Goal: Communication & Community: Answer question/provide support

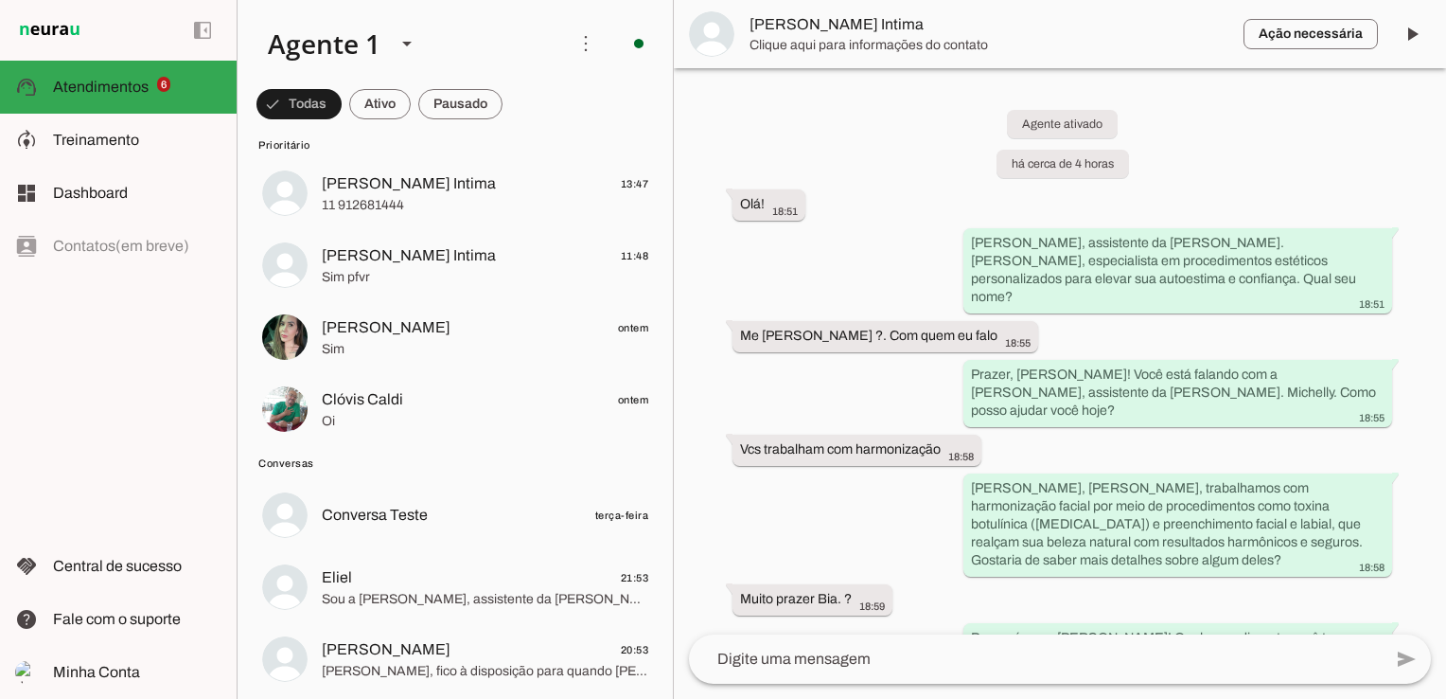
scroll to position [379, 0]
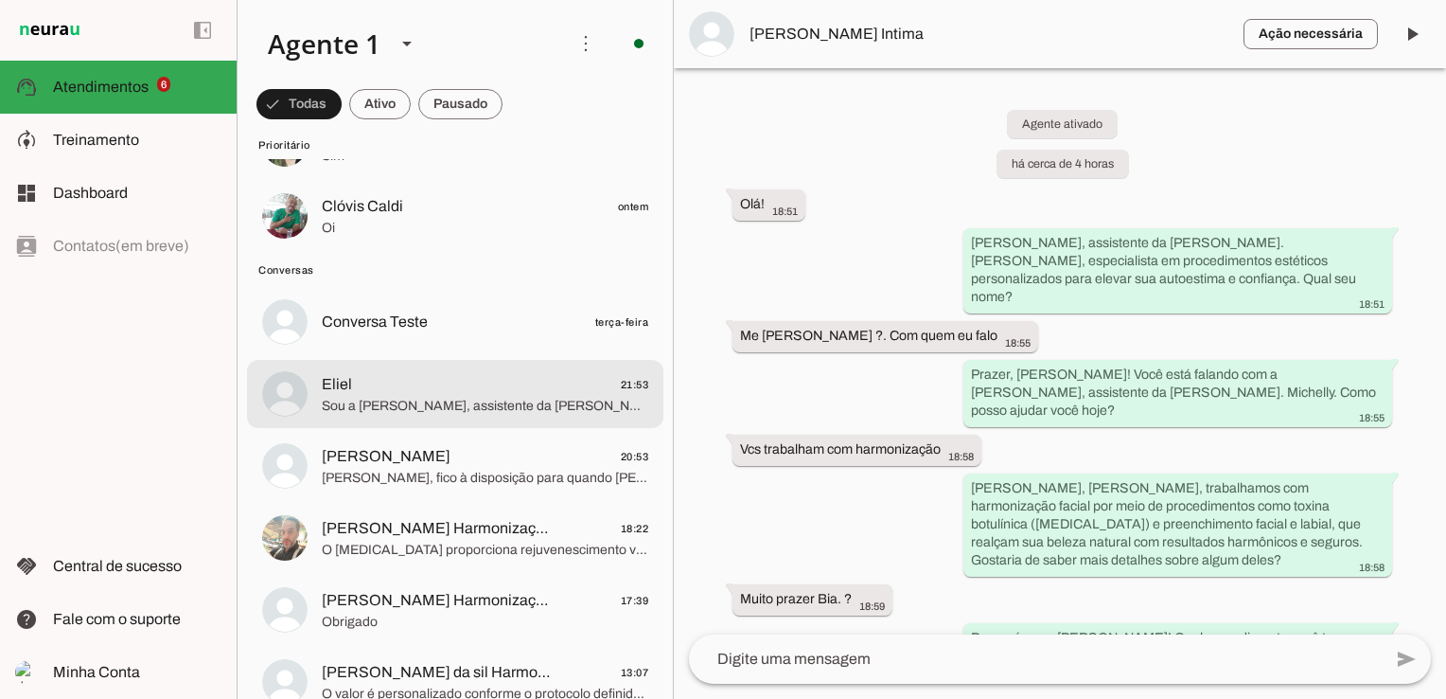
click at [501, 406] on span "Sou a [PERSON_NAME], assistente da [PERSON_NAME]. [PERSON_NAME], que oferece pr…" at bounding box center [485, 406] width 327 height 19
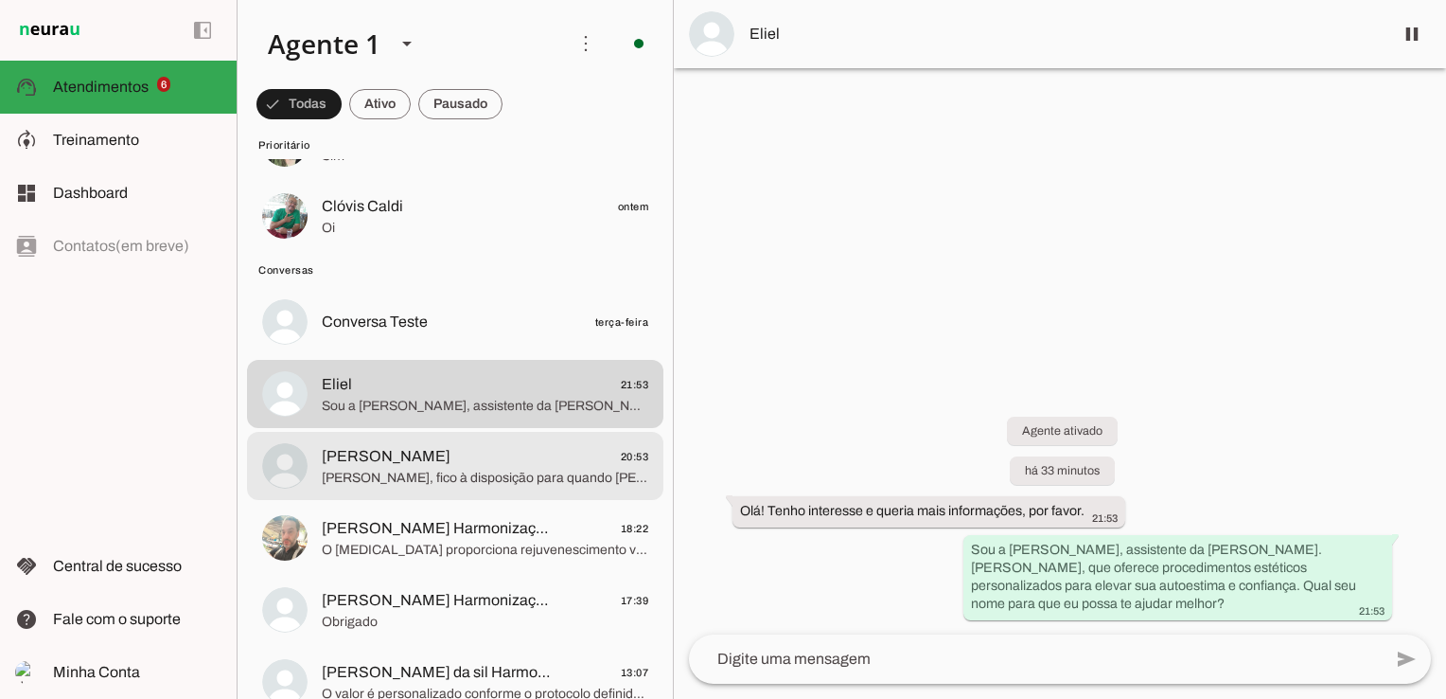
click at [434, 462] on span "[PERSON_NAME]" at bounding box center [386, 456] width 129 height 23
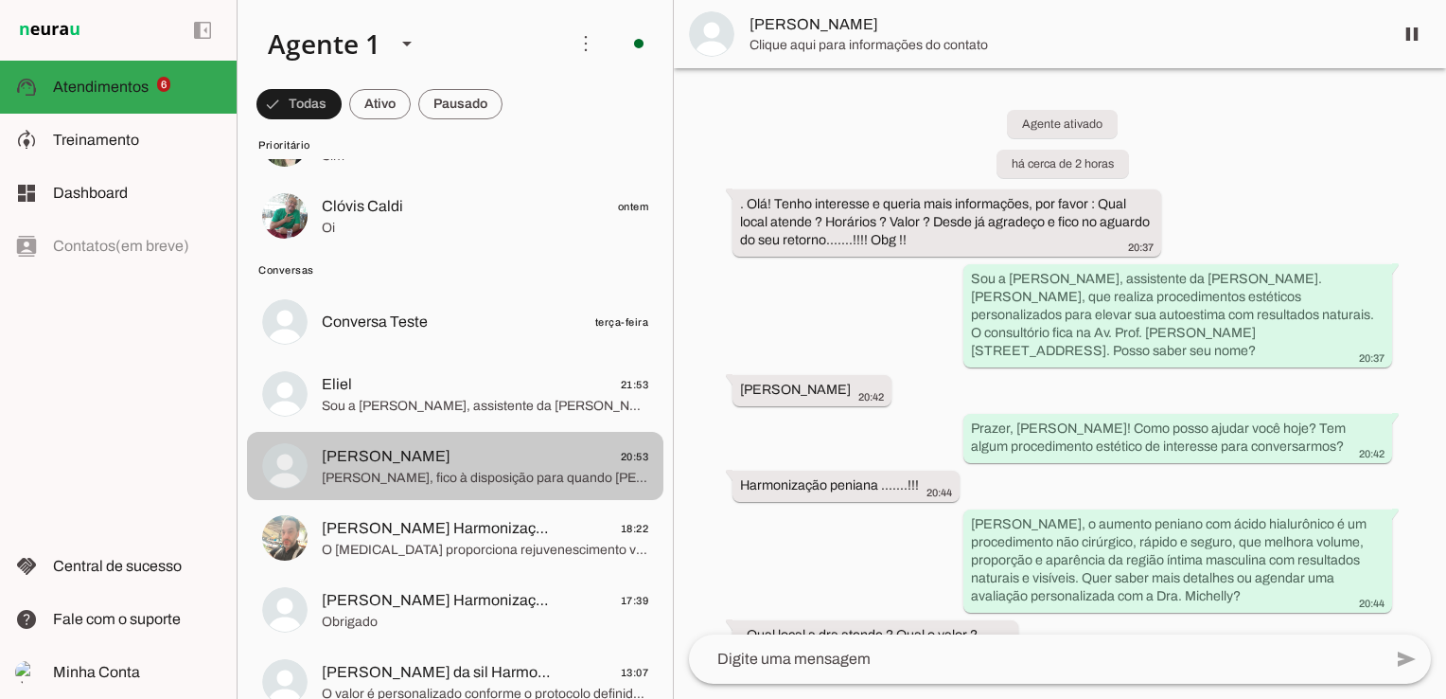
scroll to position [405, 0]
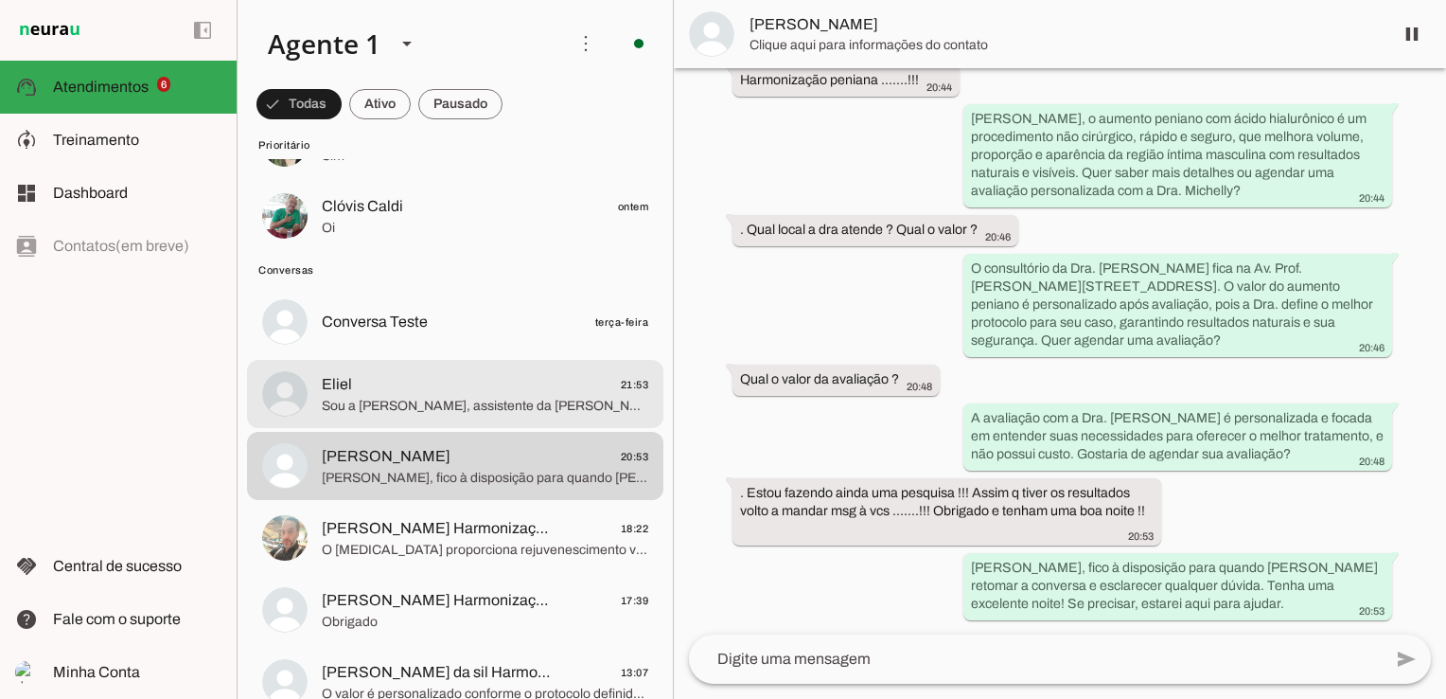
click at [450, 414] on span "Sou a [PERSON_NAME], assistente da [PERSON_NAME]. [PERSON_NAME], que oferece pr…" at bounding box center [485, 406] width 327 height 19
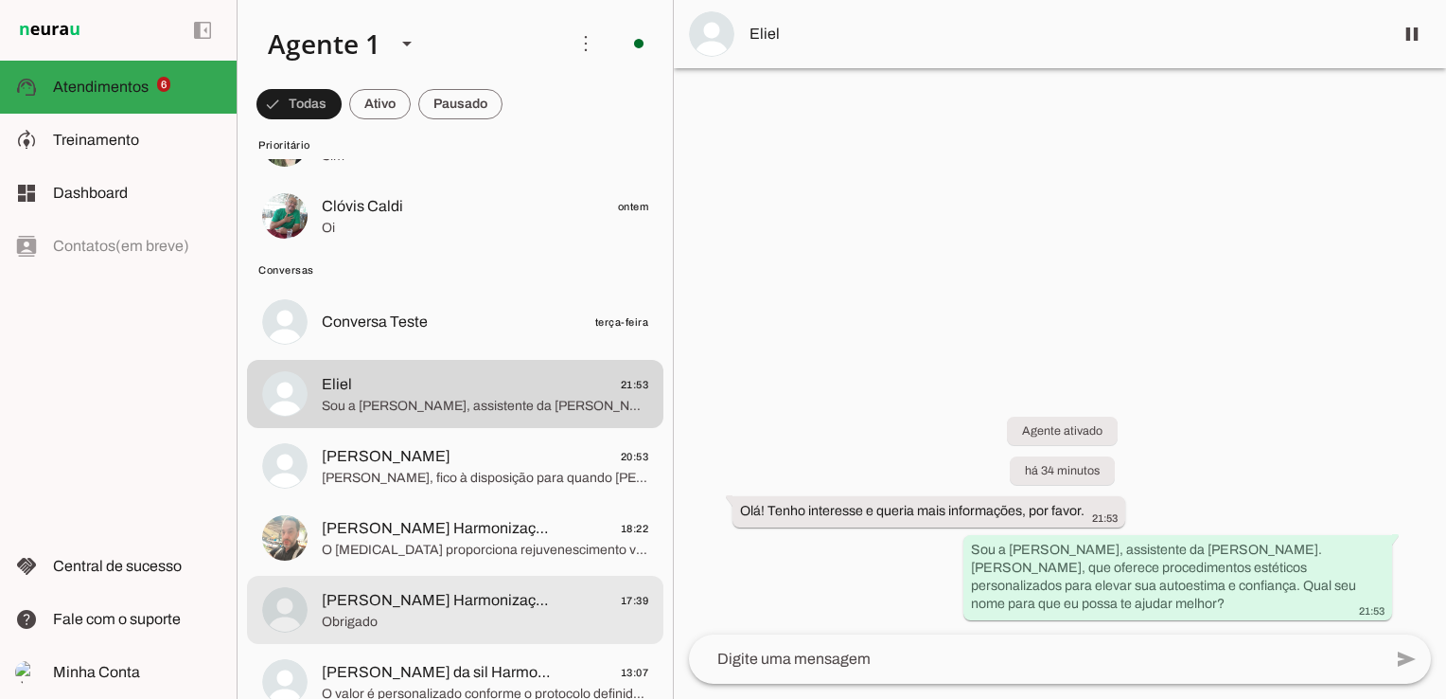
click at [424, 630] on div at bounding box center [485, 610] width 327 height 46
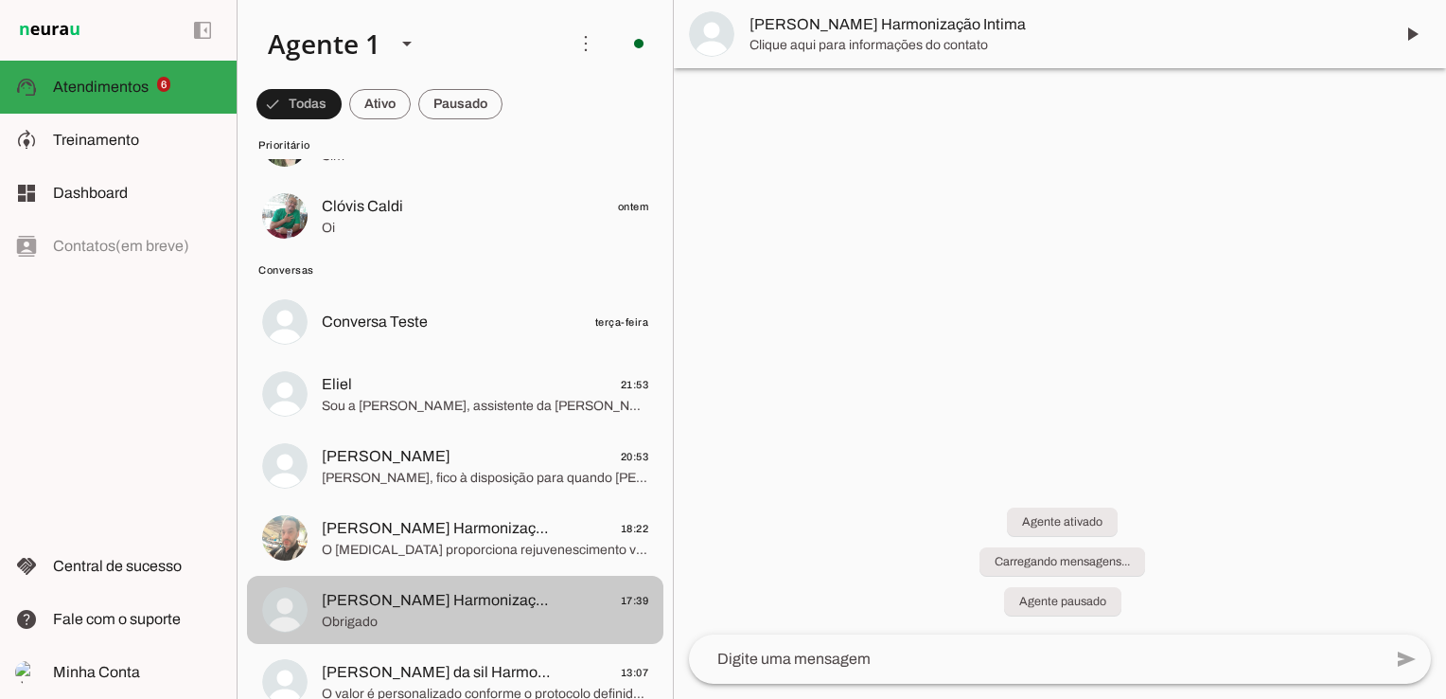
scroll to position [278, 0]
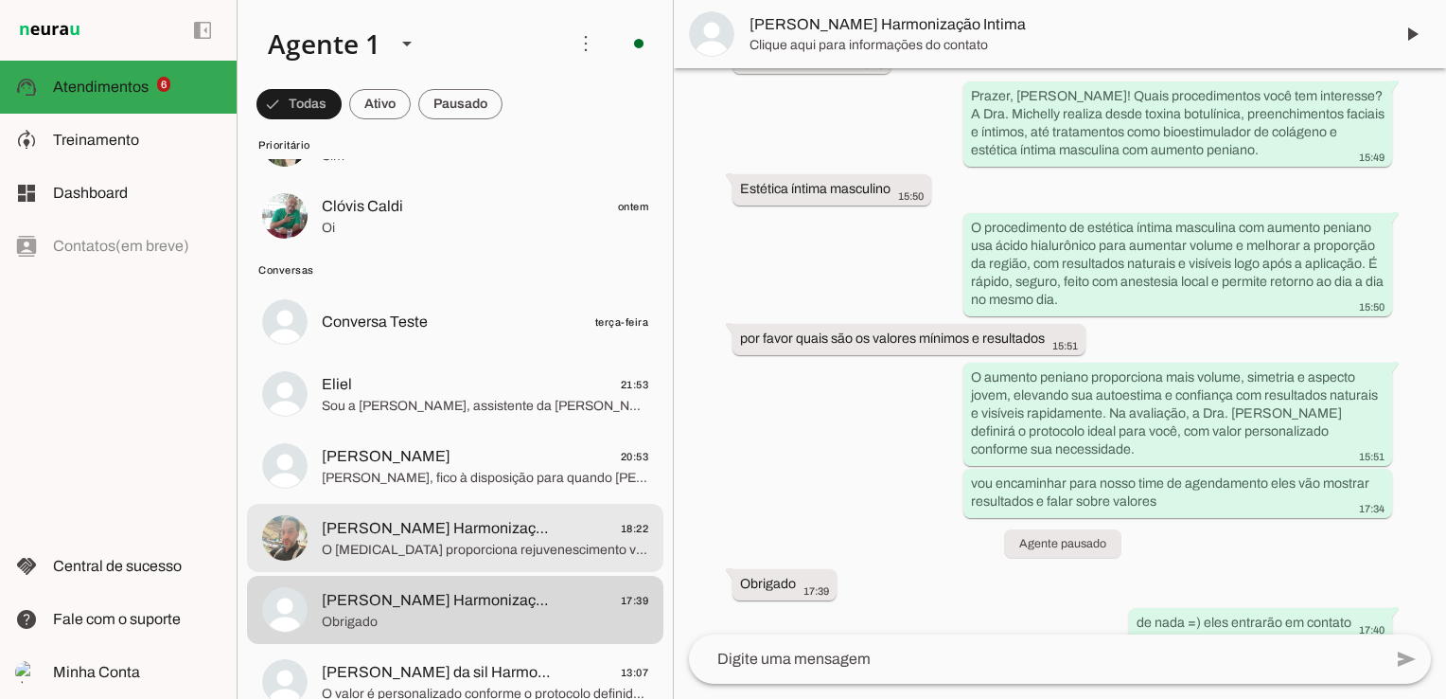
click at [442, 561] on md-item "[PERSON_NAME] Harmonização Intima 18:22 O [MEDICAL_DATA] proporciona rejuvenesc…" at bounding box center [455, 538] width 417 height 68
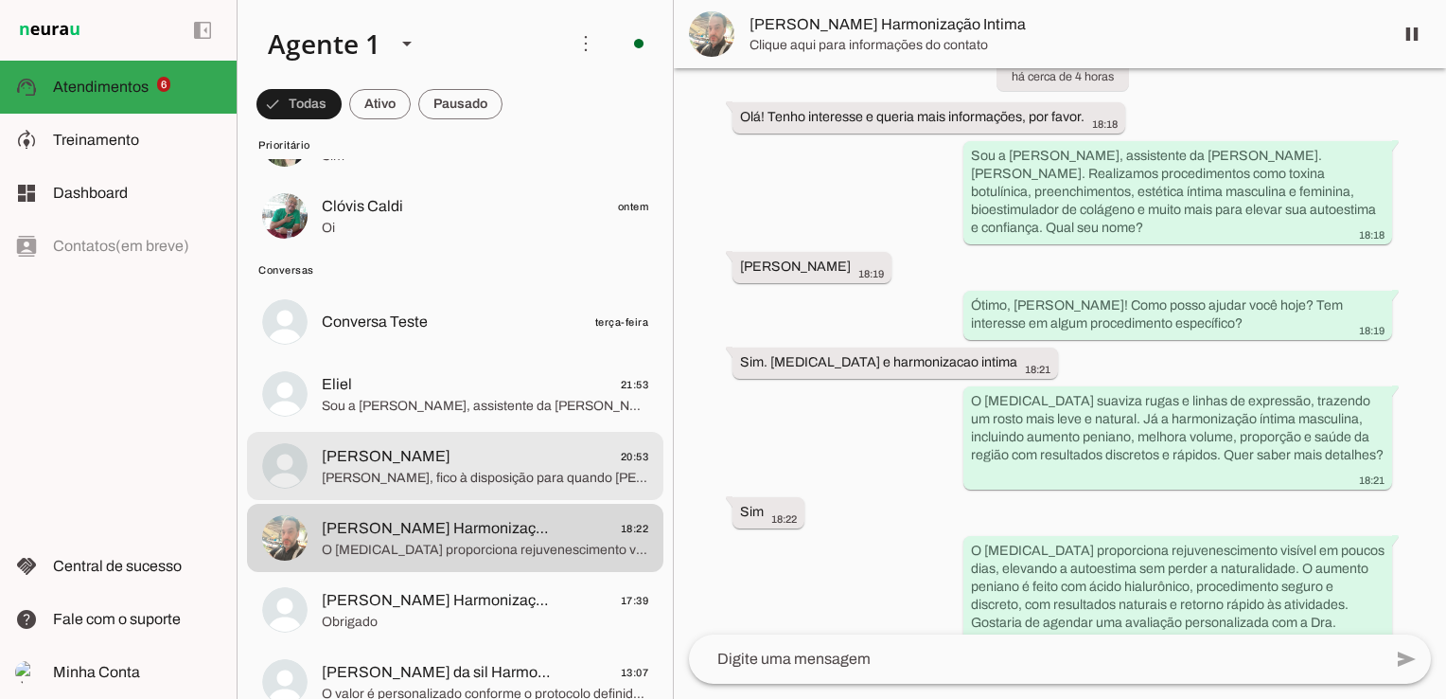
click at [443, 489] on md-item "[PERSON_NAME] 20:53 [PERSON_NAME], fico à disposição para quando [PERSON_NAME] …" at bounding box center [455, 466] width 417 height 68
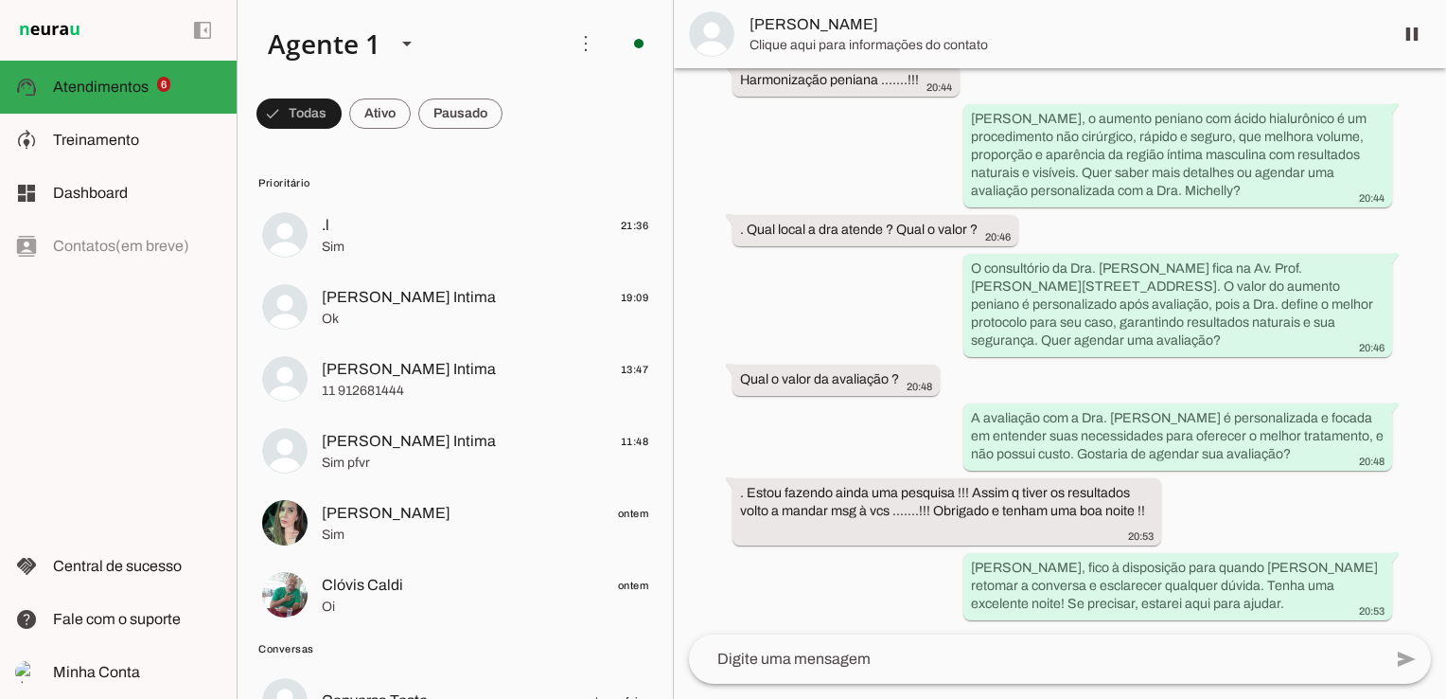
click at [358, 196] on md-item "Prioritário" at bounding box center [455, 182] width 417 height 30
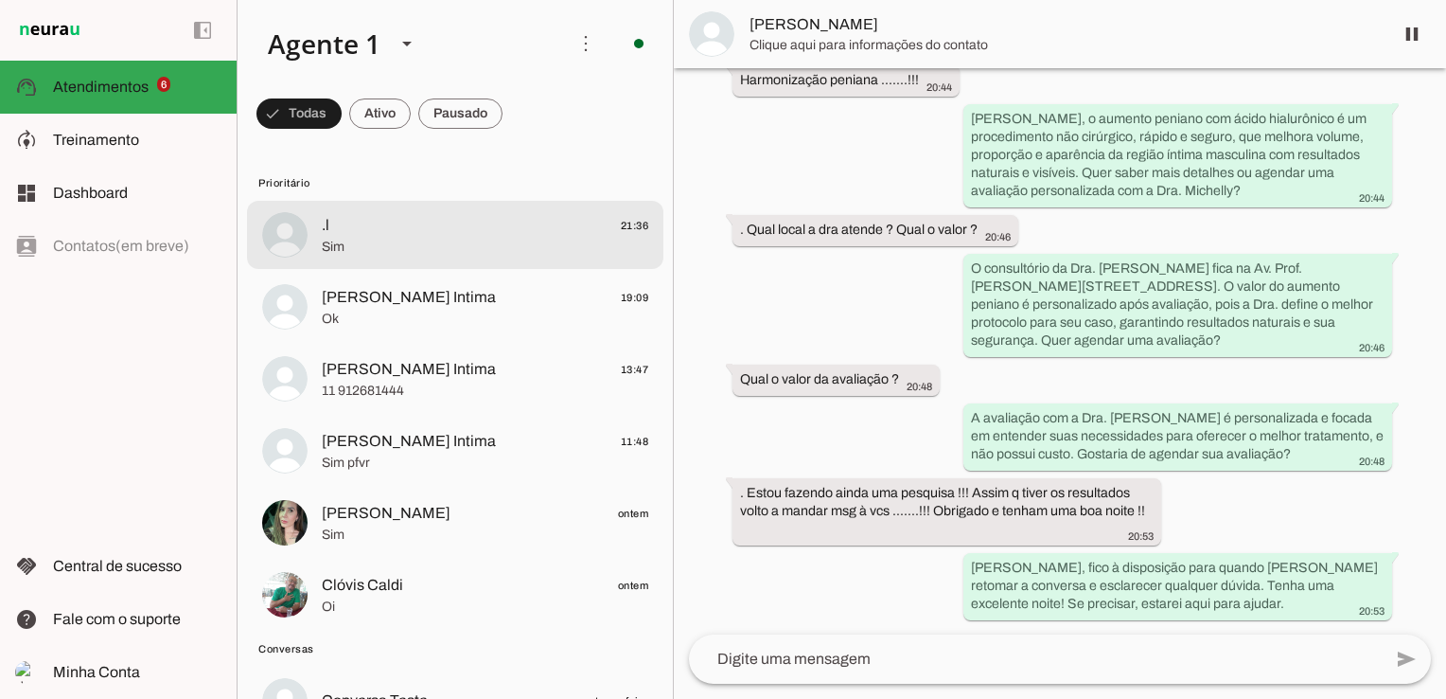
click at [387, 216] on span ".l 21:36" at bounding box center [485, 226] width 327 height 24
